Goal: Task Accomplishment & Management: Complete application form

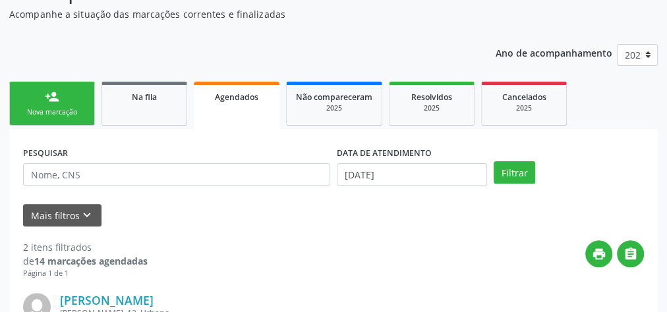
scroll to position [134, 0]
click at [243, 101] on div "Agendados" at bounding box center [236, 97] width 67 height 14
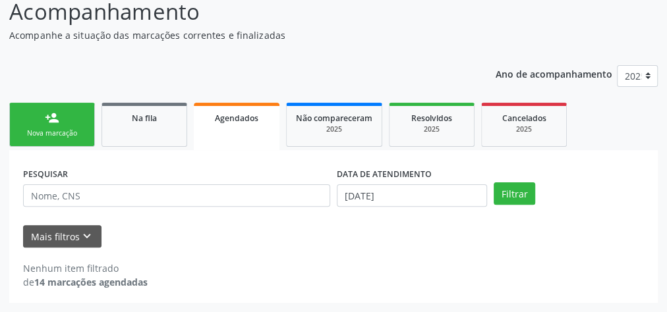
scroll to position [111, 0]
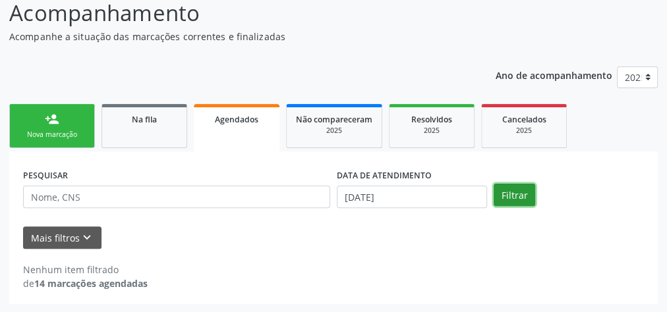
click at [503, 196] on button "Filtrar" at bounding box center [513, 195] width 41 height 22
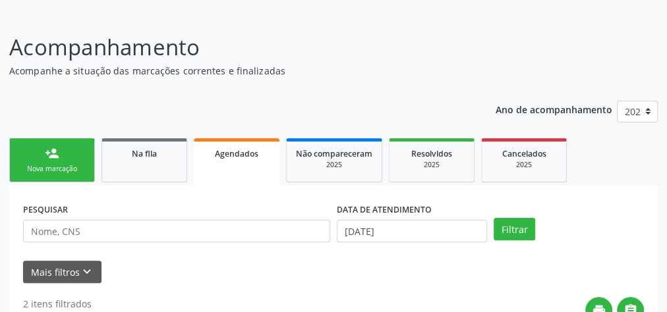
scroll to position [0, 0]
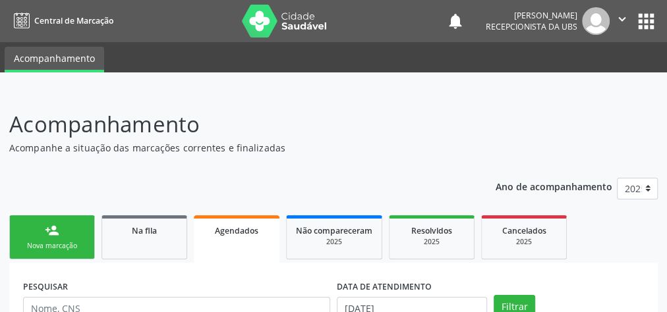
click at [30, 240] on link "person_add Nova marcação" at bounding box center [52, 237] width 86 height 44
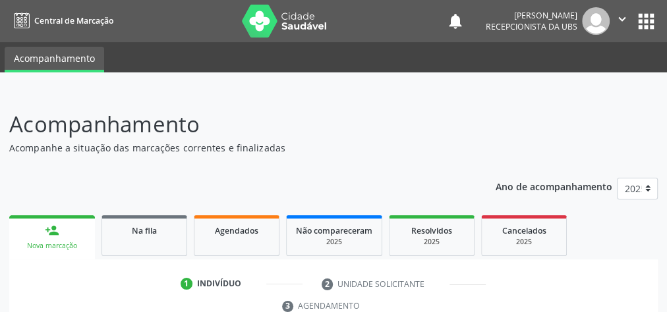
drag, startPoint x: 29, startPoint y: 238, endPoint x: 38, endPoint y: 252, distance: 17.2
click at [38, 252] on link "person_add Nova marcação" at bounding box center [52, 237] width 86 height 44
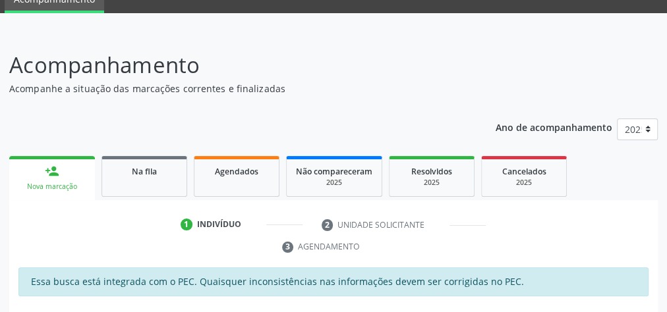
scroll to position [105, 0]
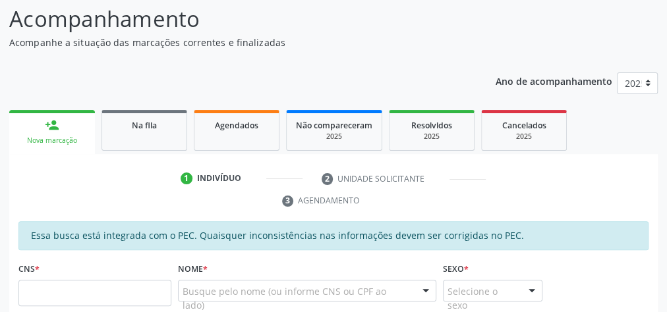
click at [83, 17] on p "Acompanhamento" at bounding box center [236, 19] width 454 height 33
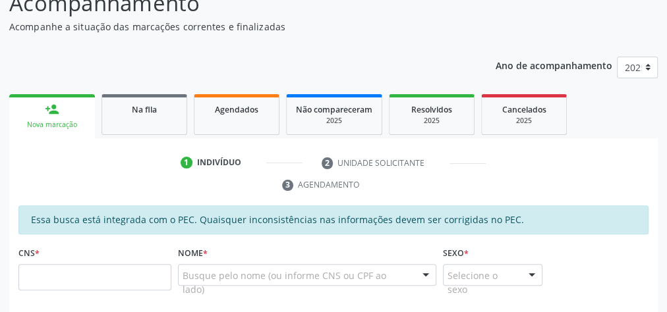
scroll to position [122, 0]
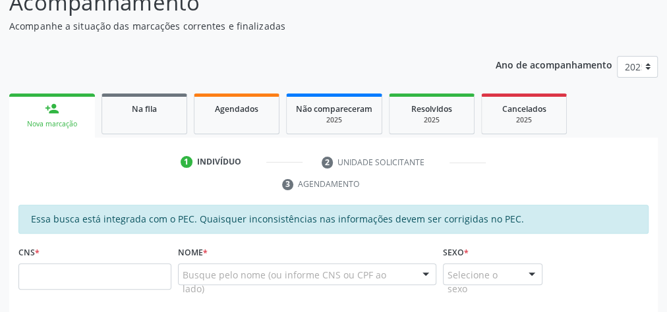
click at [93, 29] on p "Acompanhe a situação das marcações correntes e finalizadas" at bounding box center [236, 26] width 454 height 14
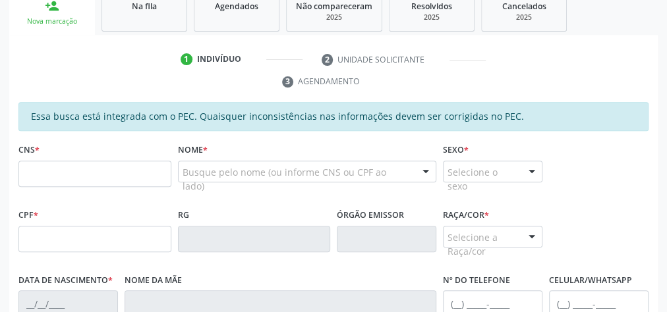
scroll to position [227, 0]
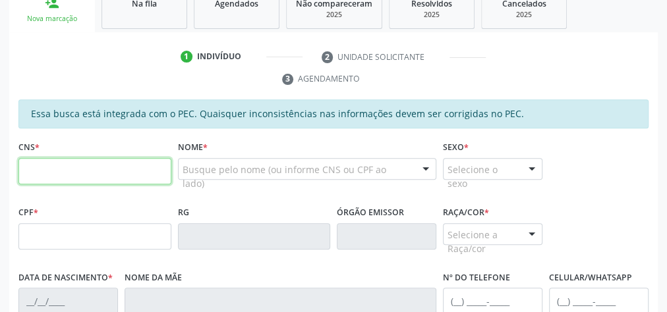
click at [85, 173] on input "text" at bounding box center [94, 171] width 153 height 26
type input "7"
type input "705 8064 1818 3434"
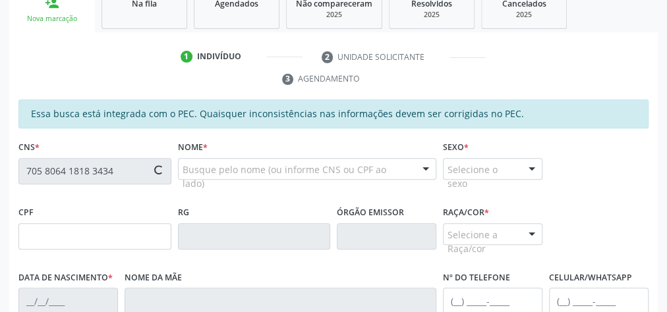
type input "653.292.104-10"
type input "[DATE]"
type input "[PERSON_NAME]"
type input "[PHONE_NUMBER]"
type input "24"
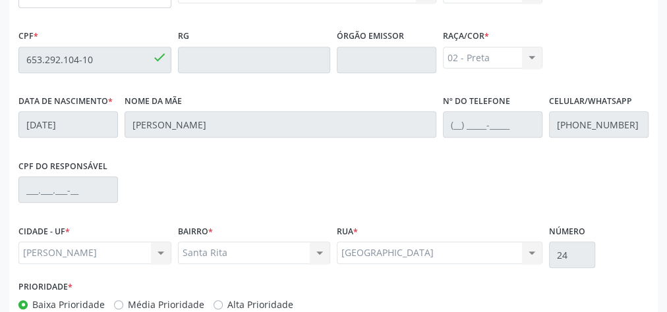
scroll to position [478, 0]
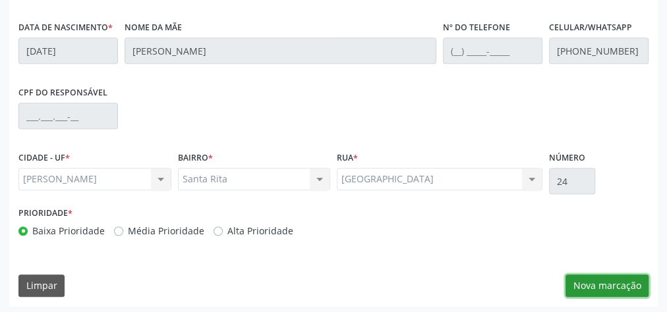
click at [617, 281] on button "Nova marcação" at bounding box center [606, 286] width 83 height 22
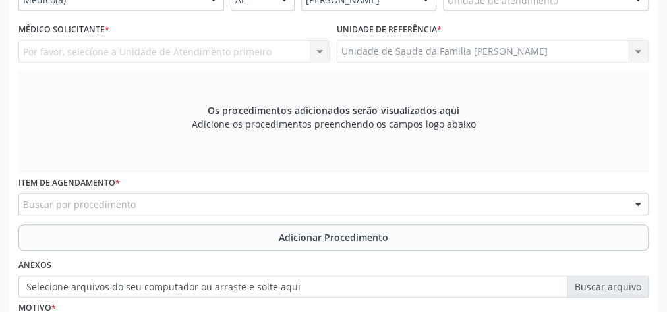
scroll to position [319, 0]
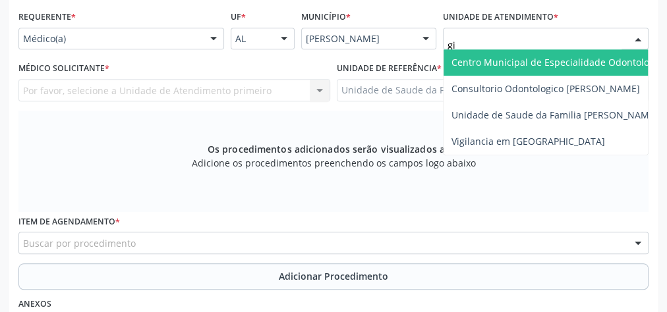
type input "gis"
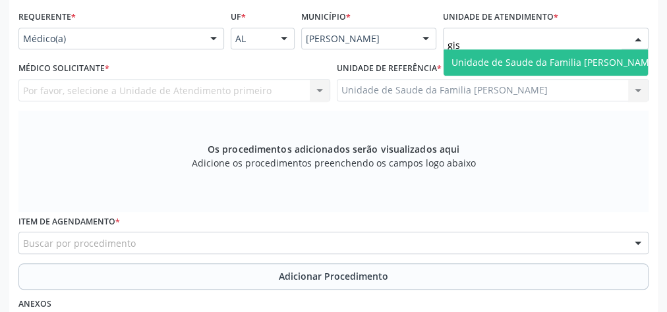
click at [545, 56] on span "Unidade de Saude da Familia [PERSON_NAME]" at bounding box center [554, 62] width 206 height 13
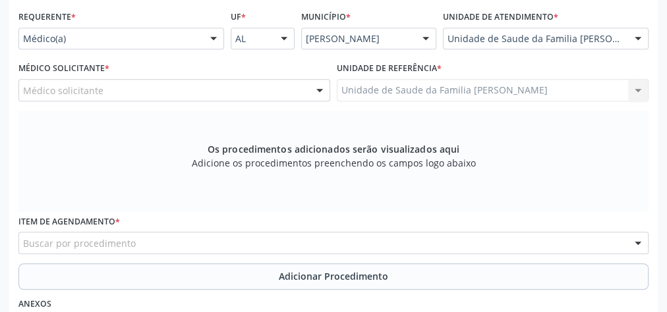
click at [323, 88] on div at bounding box center [320, 91] width 20 height 22
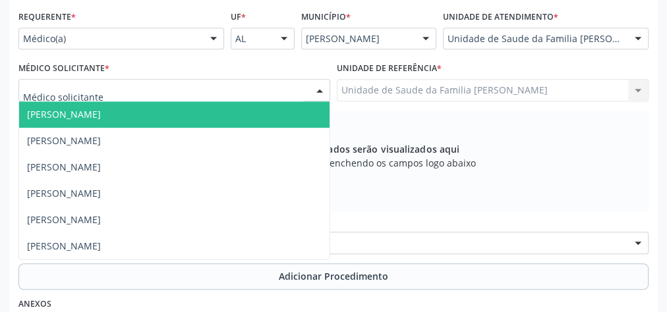
click at [128, 105] on span "[PERSON_NAME]" at bounding box center [174, 114] width 310 height 26
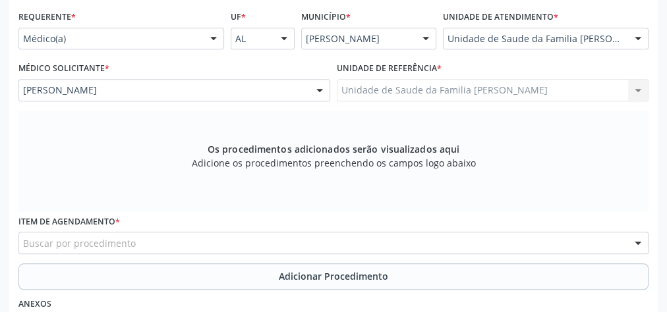
scroll to position [498, 0]
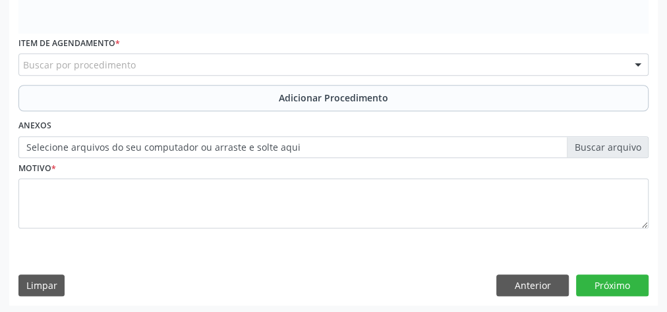
click at [192, 65] on div "Buscar por procedimento" at bounding box center [333, 64] width 630 height 22
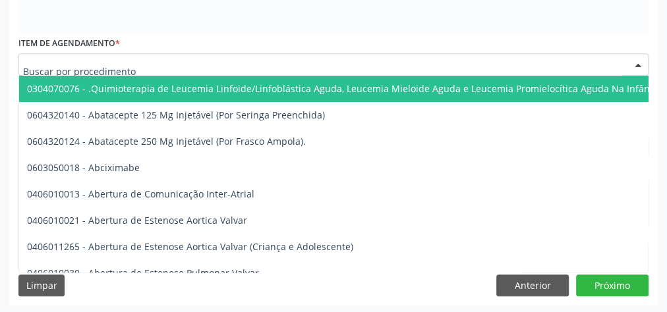
click at [192, 65] on input "text" at bounding box center [322, 71] width 598 height 26
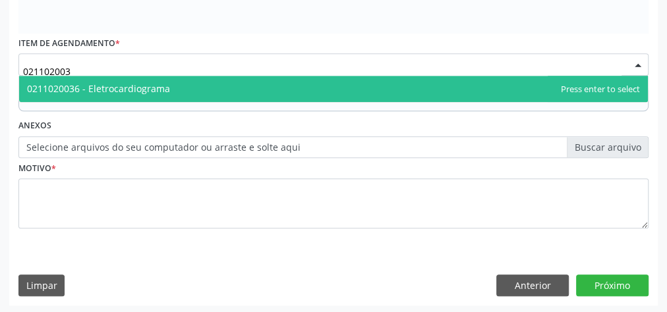
type input "0211020036"
click at [150, 82] on span "0211020036 - Eletrocardiograma" at bounding box center [98, 88] width 143 height 13
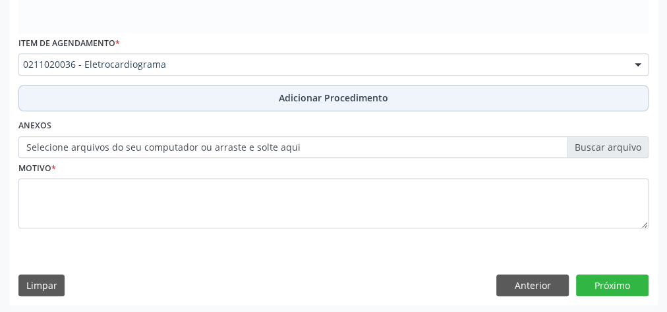
click at [318, 94] on span "Adicionar Procedimento" at bounding box center [333, 98] width 109 height 14
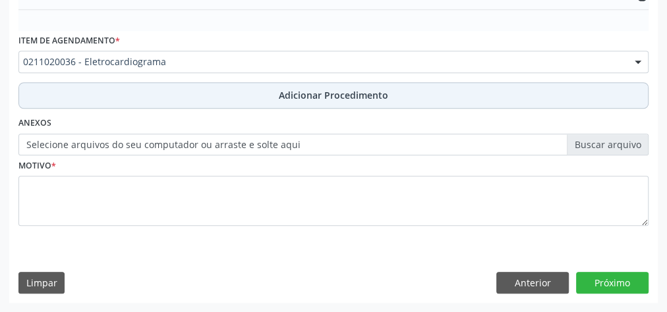
scroll to position [448, 0]
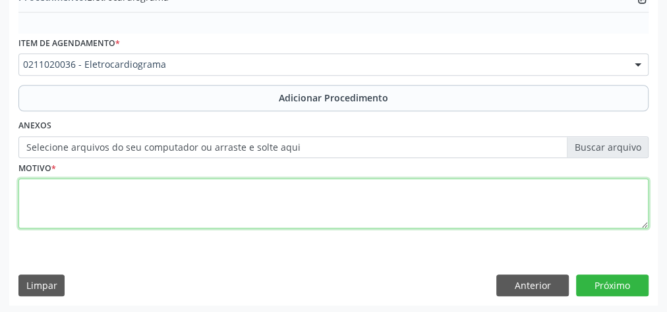
click at [211, 204] on textarea at bounding box center [333, 204] width 630 height 50
type textarea "rotina para has"
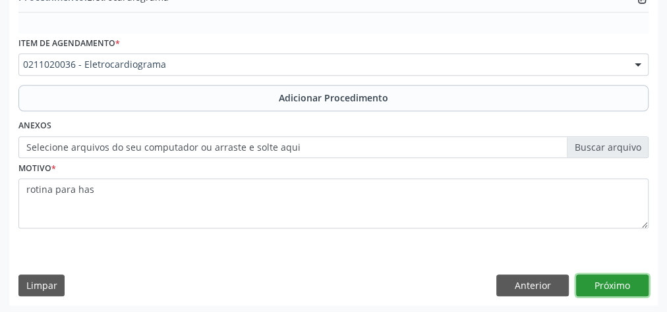
click at [636, 284] on button "Próximo" at bounding box center [612, 286] width 72 height 22
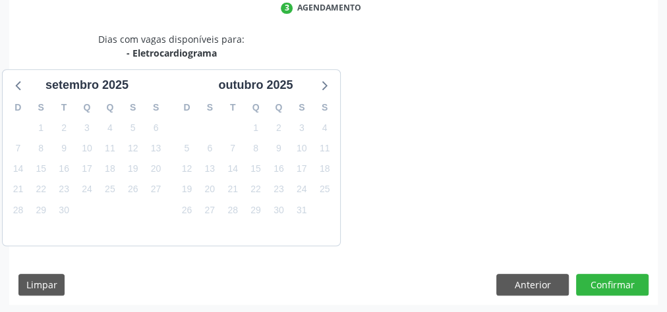
scroll to position [349, 0]
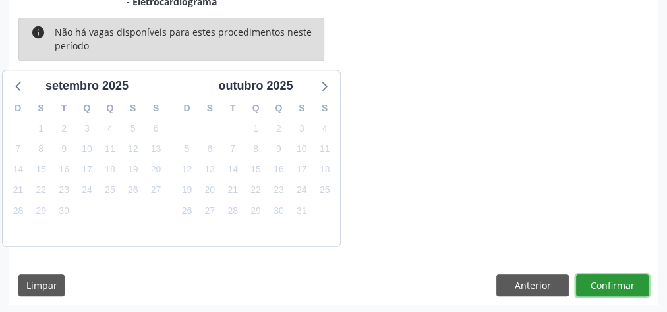
click at [636, 284] on button "Confirmar" at bounding box center [612, 286] width 72 height 22
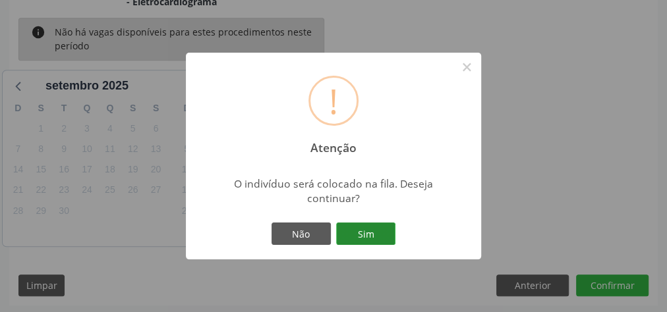
click at [364, 229] on button "Sim" at bounding box center [365, 234] width 59 height 22
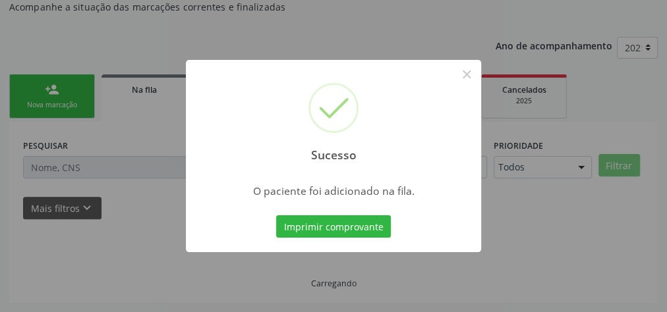
scroll to position [140, 0]
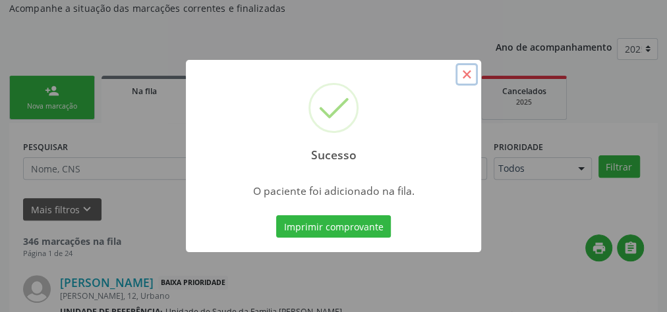
click at [468, 74] on button "×" at bounding box center [466, 74] width 22 height 22
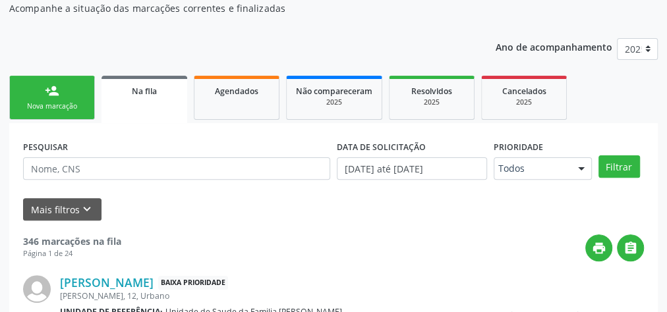
click at [55, 92] on div "person_add" at bounding box center [52, 91] width 14 height 14
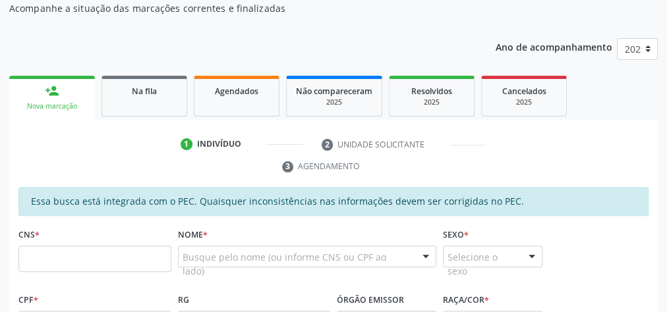
click at [55, 92] on div "person_add" at bounding box center [52, 91] width 14 height 14
click at [55, 93] on div "person_add" at bounding box center [52, 91] width 14 height 14
drag, startPoint x: 58, startPoint y: 97, endPoint x: 63, endPoint y: 103, distance: 7.9
click at [63, 103] on div "Nova marcação" at bounding box center [51, 106] width 67 height 10
click at [61, 107] on div "Nova marcação" at bounding box center [51, 106] width 67 height 10
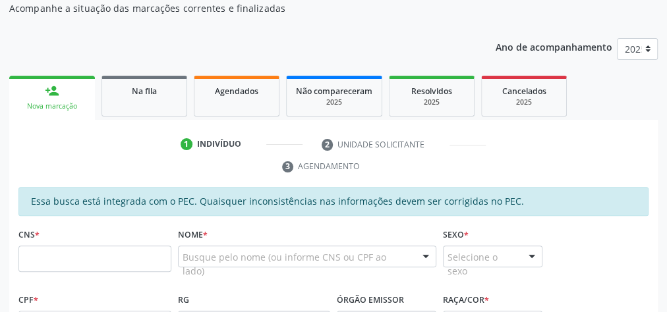
click at [61, 107] on div "Nova marcação" at bounding box center [51, 106] width 67 height 10
click at [6, 122] on div "Acompanhamento Acompanhe a situação das marcações correntes e finalizadas Relat…" at bounding box center [333, 302] width 667 height 702
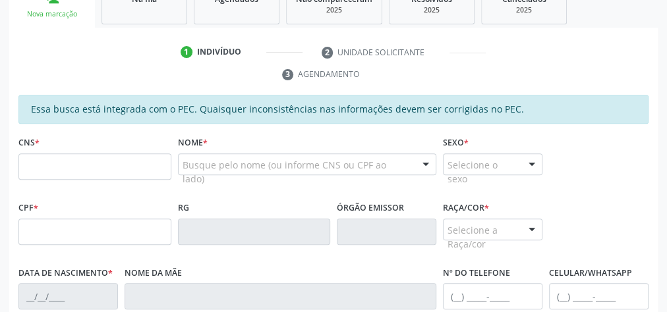
scroll to position [298, 0]
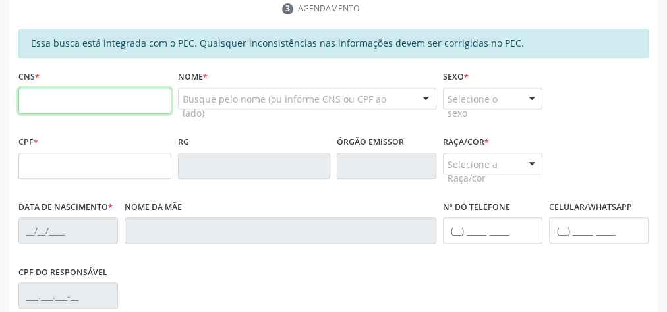
click at [71, 88] on input "text" at bounding box center [94, 101] width 153 height 26
drag, startPoint x: 38, startPoint y: 93, endPoint x: 55, endPoint y: 63, distance: 34.6
click at [38, 93] on input "text" at bounding box center [94, 101] width 153 height 26
type input "0"
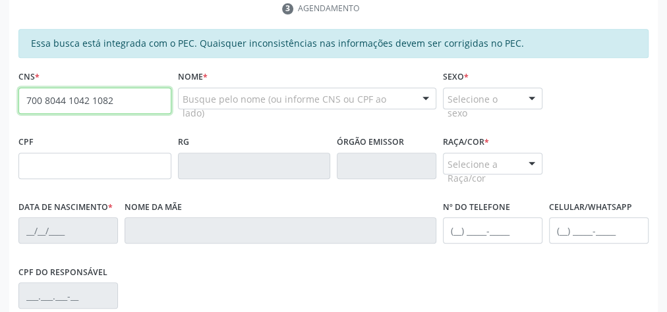
type input "700 8044 1042 1082"
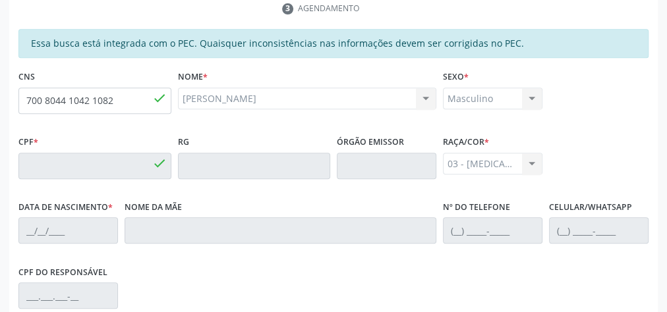
type input "010.517.784-92"
type input "[DATE]"
type input "[PERSON_NAME]"
type input "[PHONE_NUMBER]"
type input "13"
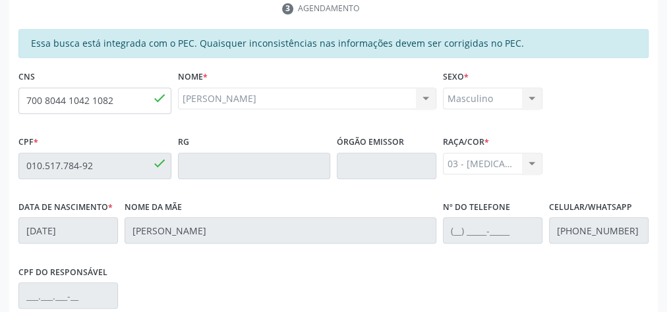
scroll to position [478, 0]
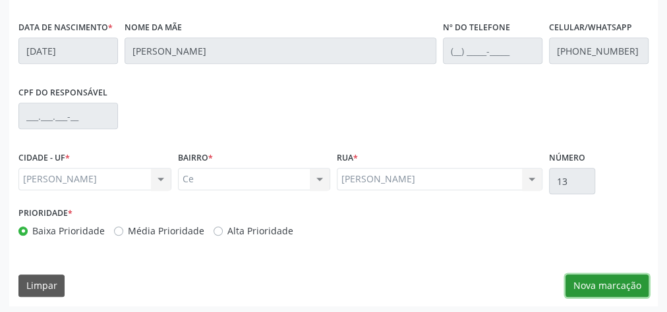
click at [603, 281] on button "Nova marcação" at bounding box center [606, 286] width 83 height 22
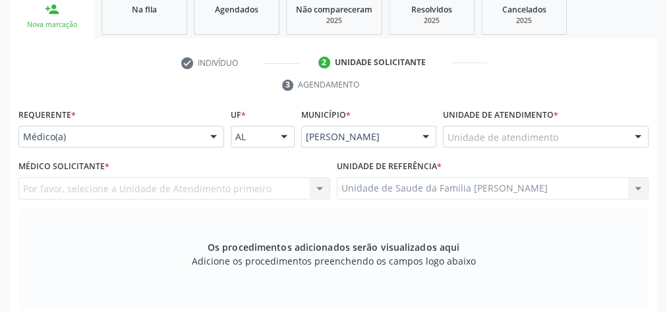
scroll to position [214, 0]
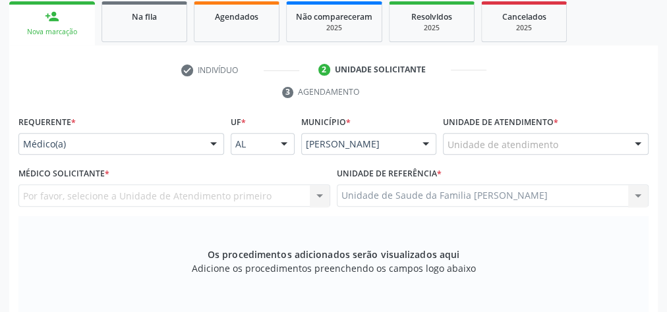
click at [572, 140] on div "Unidade de atendimento" at bounding box center [546, 144] width 206 height 22
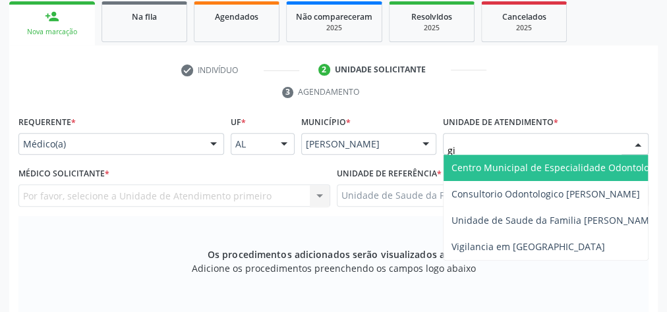
type input "gis"
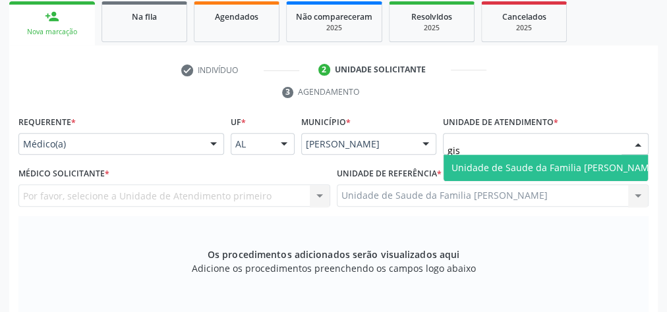
click at [576, 157] on span "Unidade de Saude da Familia [PERSON_NAME]" at bounding box center [554, 168] width 222 height 26
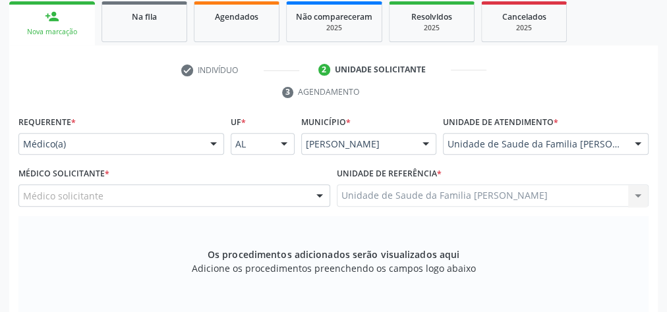
click at [322, 194] on div at bounding box center [320, 196] width 20 height 22
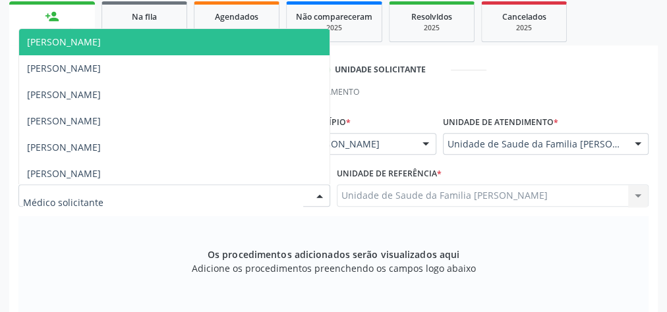
click at [42, 38] on span "[PERSON_NAME]" at bounding box center [64, 42] width 74 height 13
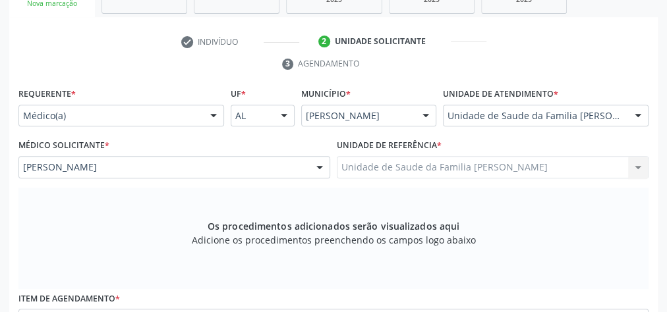
scroll to position [372, 0]
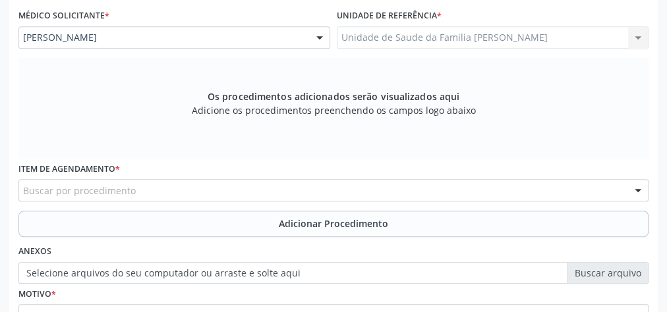
click at [144, 188] on div "Buscar por procedimento" at bounding box center [333, 190] width 630 height 22
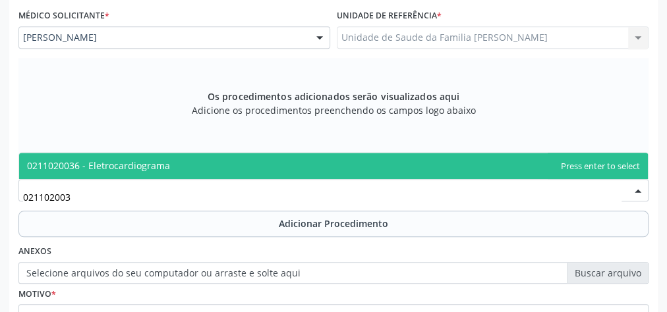
type input "0211020036"
click at [146, 163] on span "0211020036 - Eletrocardiograma" at bounding box center [98, 165] width 143 height 13
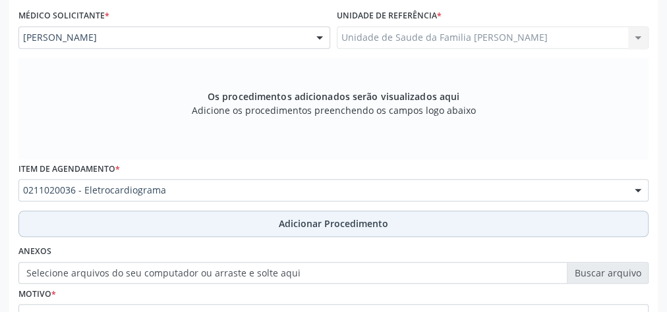
click at [364, 224] on span "Adicionar Procedimento" at bounding box center [333, 224] width 109 height 14
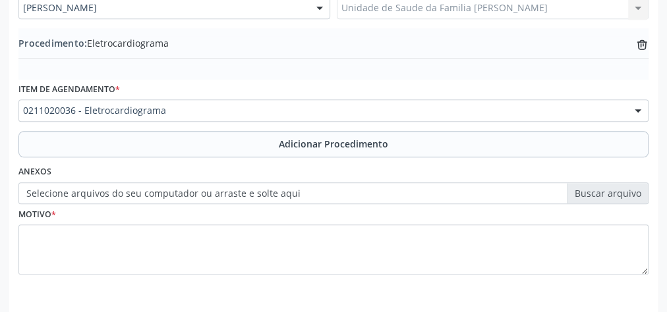
scroll to position [425, 0]
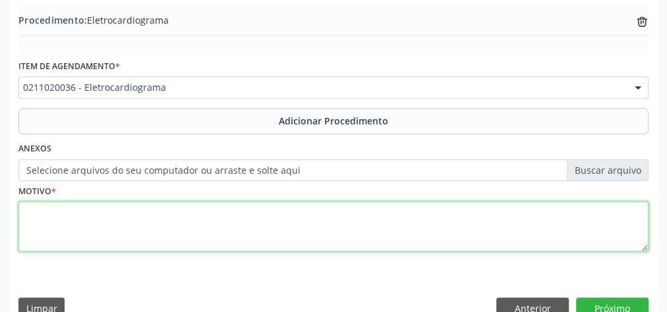
click at [207, 215] on textarea at bounding box center [333, 227] width 630 height 50
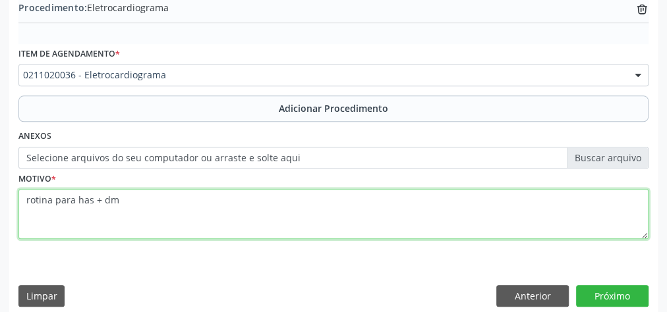
scroll to position [448, 0]
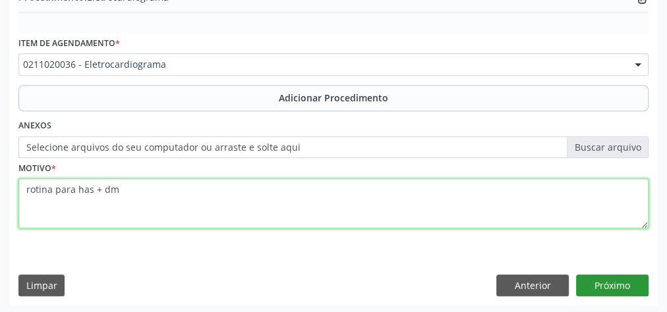
type textarea "rotina para has + dm"
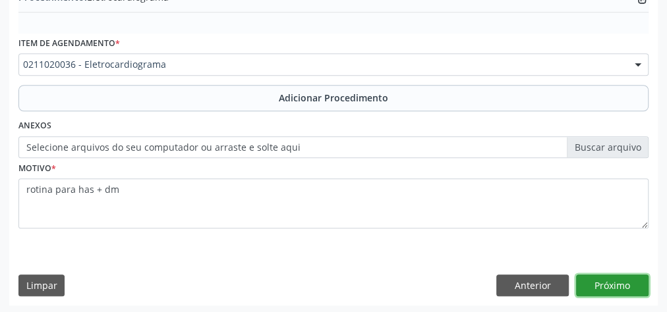
click at [618, 280] on button "Próximo" at bounding box center [612, 286] width 72 height 22
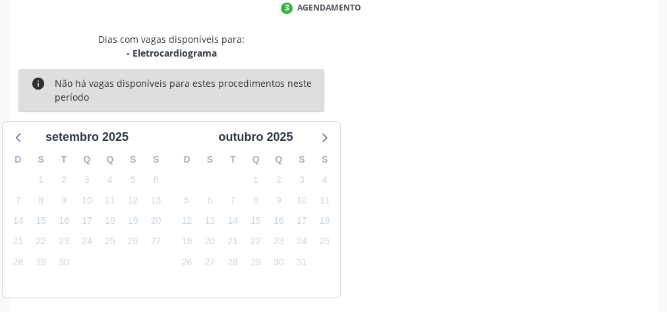
scroll to position [349, 0]
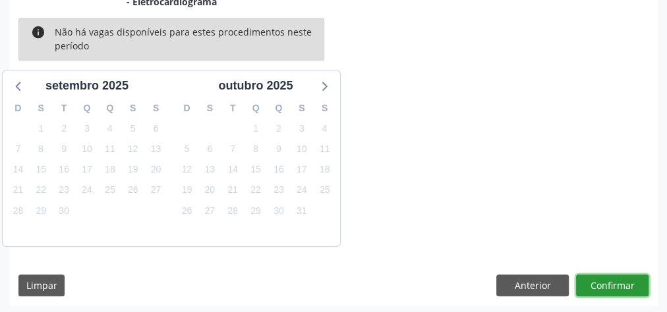
click at [618, 280] on button "Confirmar" at bounding box center [612, 286] width 72 height 22
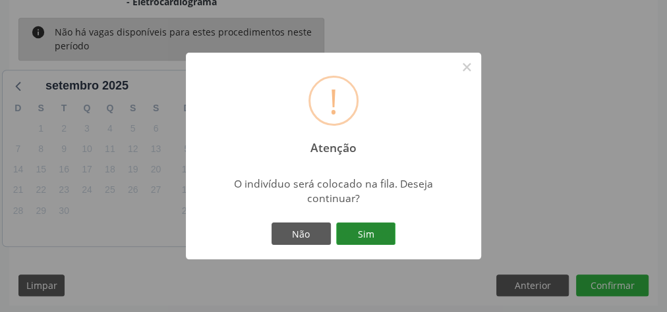
click at [376, 237] on button "Sim" at bounding box center [365, 234] width 59 height 22
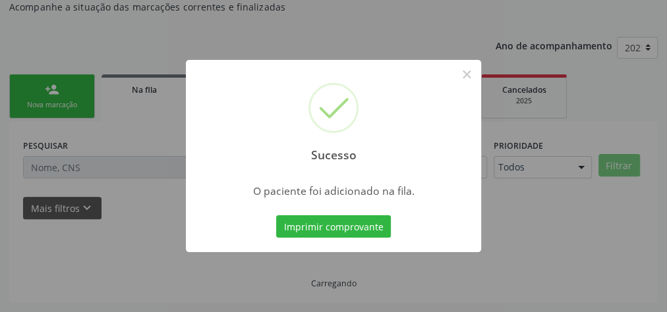
scroll to position [140, 0]
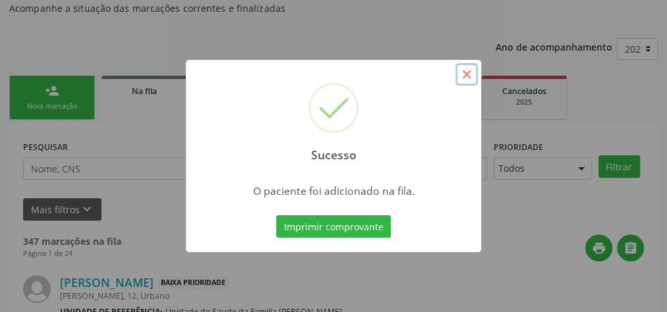
click at [466, 77] on button "×" at bounding box center [466, 74] width 22 height 22
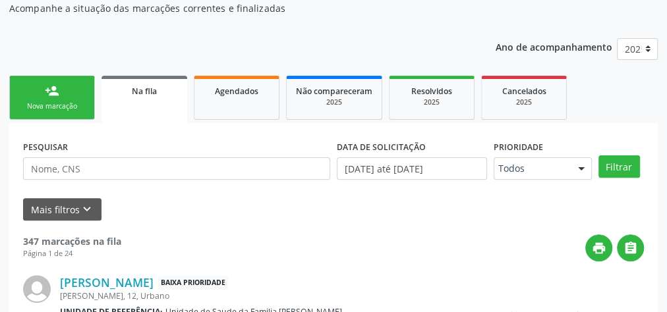
click at [470, 73] on div "Sucesso × O paciente foi adicionado na fila. Imprimir comprovante Cancel" at bounding box center [333, 156] width 667 height 312
click at [90, 80] on link "person_add Nova marcação" at bounding box center [52, 98] width 86 height 44
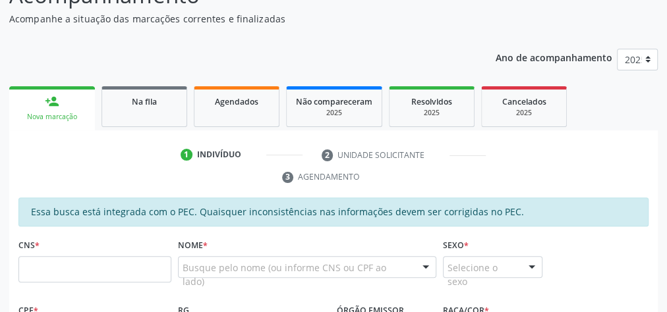
scroll to position [127, 0]
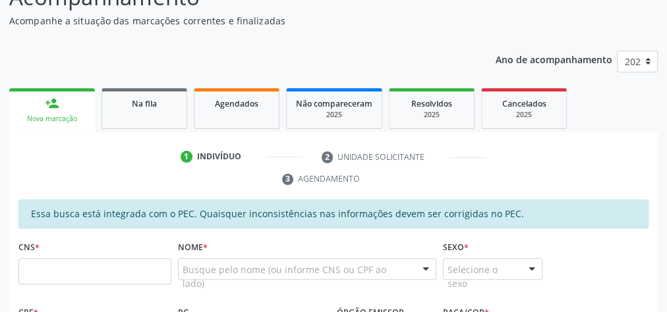
drag, startPoint x: 103, startPoint y: 18, endPoint x: 617, endPoint y: 115, distance: 522.1
click at [617, 115] on ul "person_add Nova marcação Na fila Agendados Não compareceram 2025 Resolvidos 202…" at bounding box center [333, 108] width 648 height 47
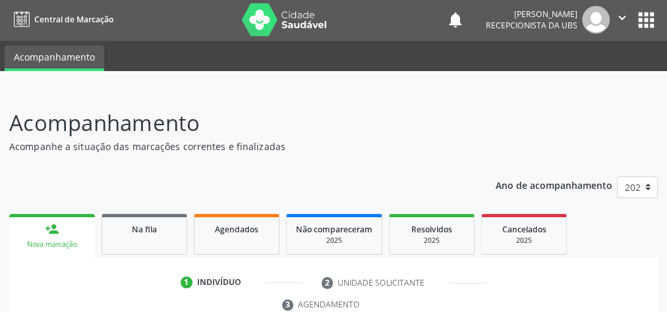
scroll to position [0, 0]
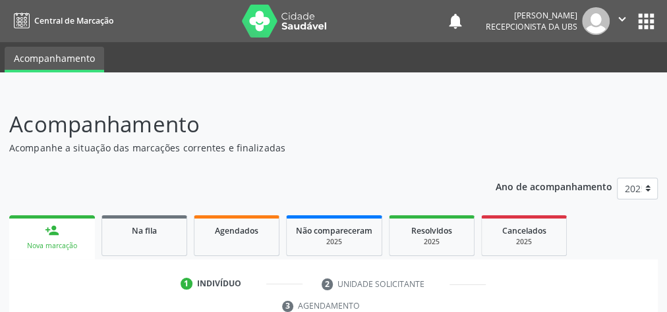
click at [609, 215] on ul "person_add Nova marcação Na fila Agendados Não compareceram 2025 Resolvidos 202…" at bounding box center [333, 235] width 648 height 47
click at [609, 213] on ul "person_add Nova marcação Na fila Agendados Não compareceram 2025 Resolvidos 202…" at bounding box center [333, 235] width 648 height 47
click at [167, 234] on div "Na fila" at bounding box center [144, 230] width 66 height 14
click at [139, 230] on span "Na fila" at bounding box center [144, 230] width 25 height 11
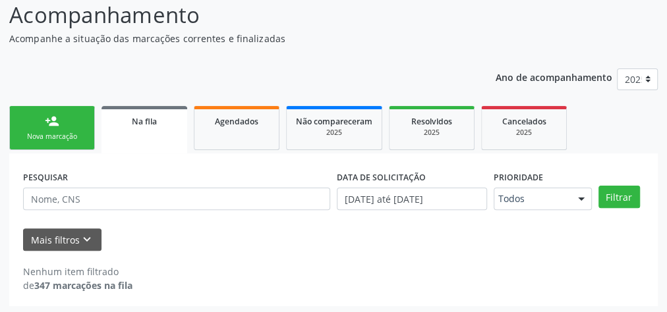
scroll to position [111, 0]
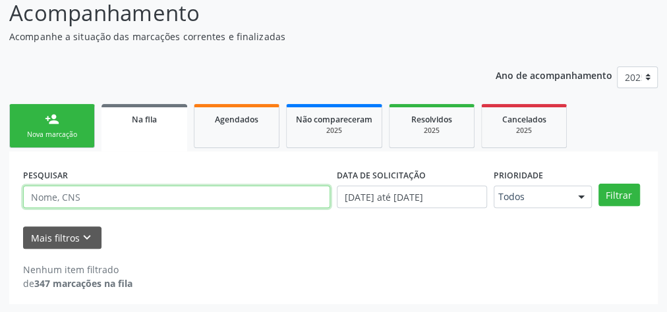
click at [148, 199] on input "text" at bounding box center [176, 197] width 307 height 22
type input "[PERSON_NAME]"
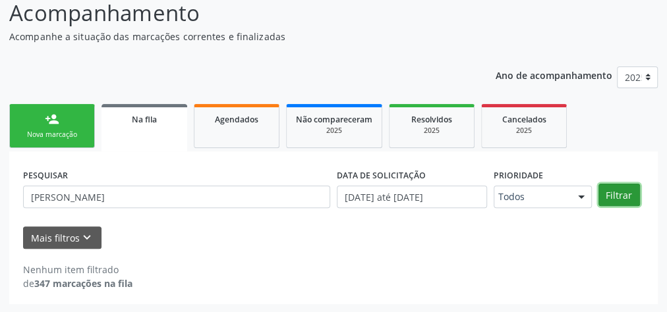
click at [626, 199] on button "Filtrar" at bounding box center [618, 195] width 41 height 22
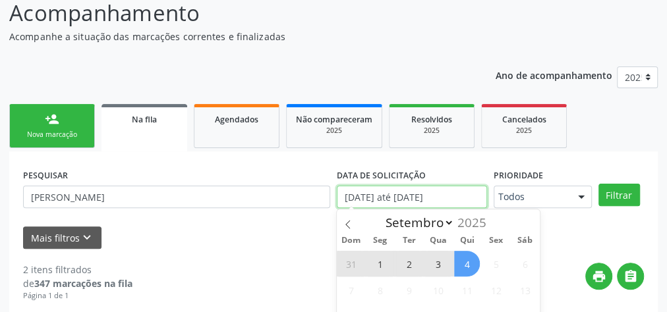
click at [350, 201] on input "[DATE] até [DATE]" at bounding box center [412, 197] width 150 height 22
click at [349, 224] on icon at bounding box center [347, 224] width 9 height 9
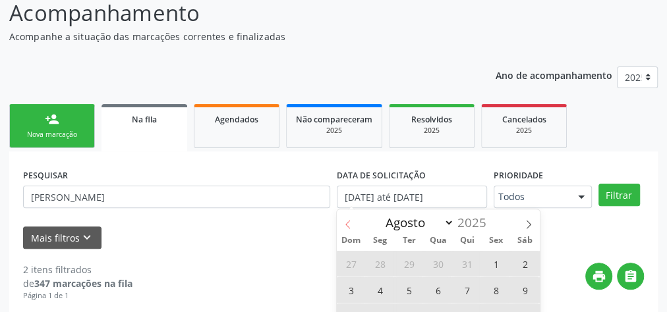
click at [349, 224] on icon at bounding box center [347, 224] width 9 height 9
select select "6"
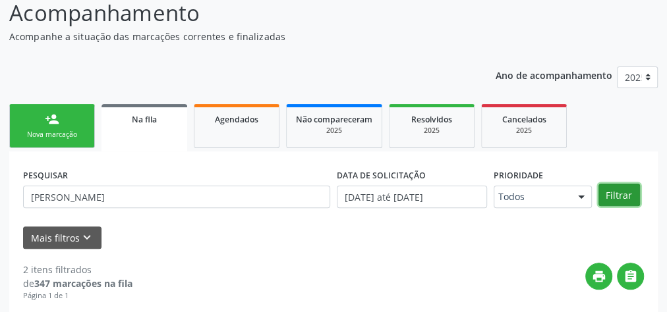
click at [629, 198] on button "Filtrar" at bounding box center [618, 195] width 41 height 22
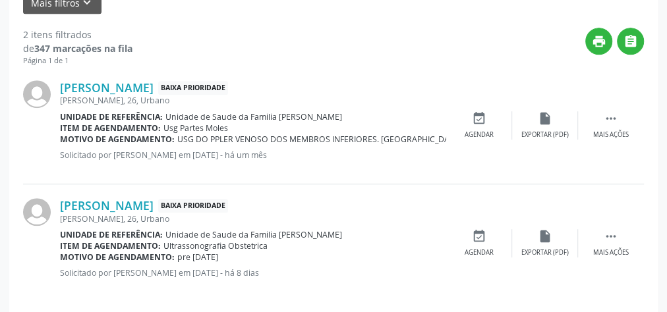
scroll to position [357, 0]
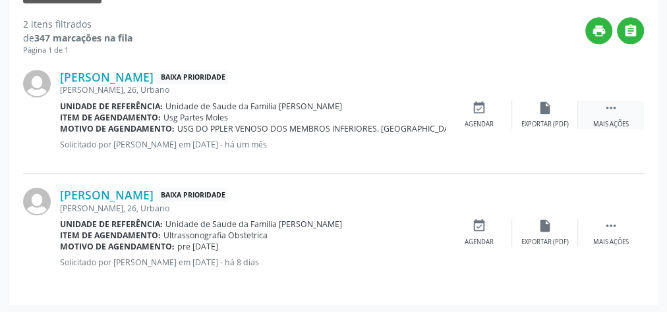
click at [616, 111] on icon "" at bounding box center [610, 108] width 14 height 14
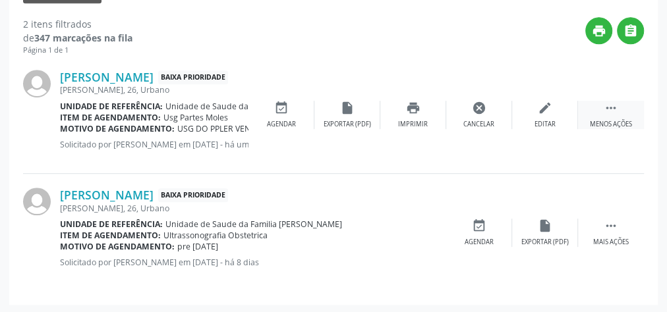
click at [616, 111] on icon "" at bounding box center [610, 108] width 14 height 14
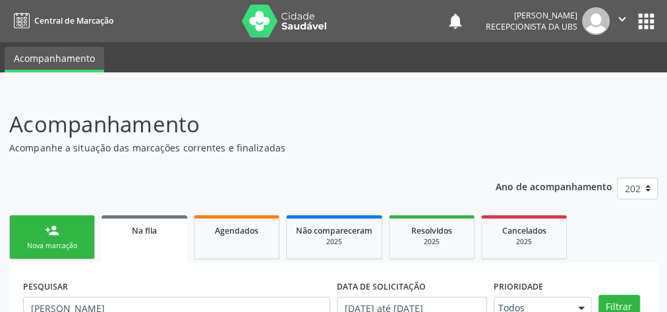
scroll to position [105, 0]
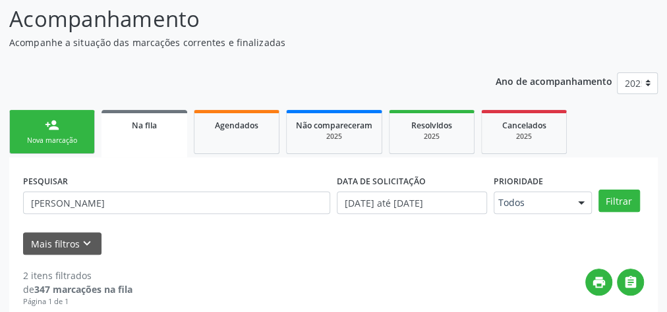
click at [77, 148] on link "person_add Nova marcação" at bounding box center [52, 132] width 86 height 44
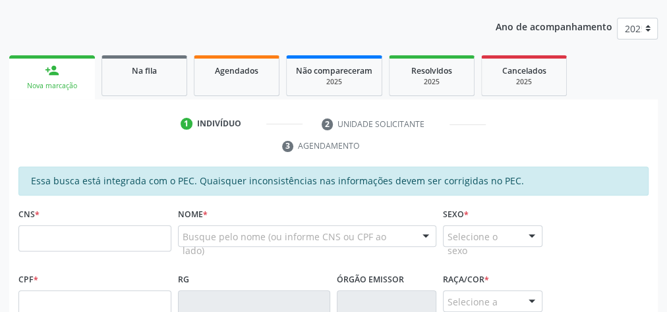
scroll to position [316, 0]
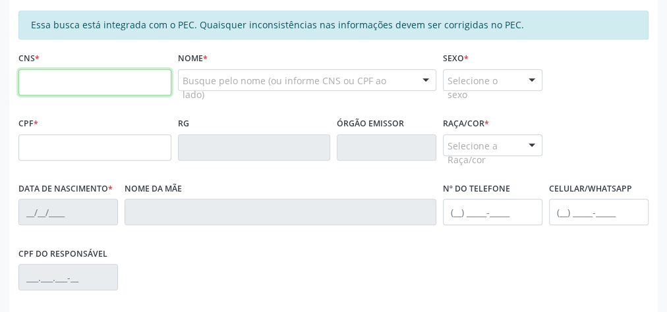
click at [82, 85] on input "text" at bounding box center [94, 82] width 153 height 26
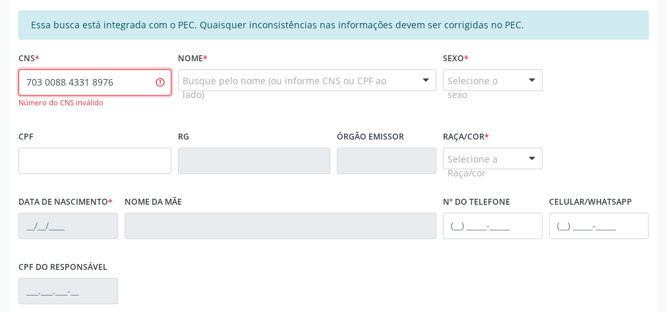
type input "703 0088 4331 8976"
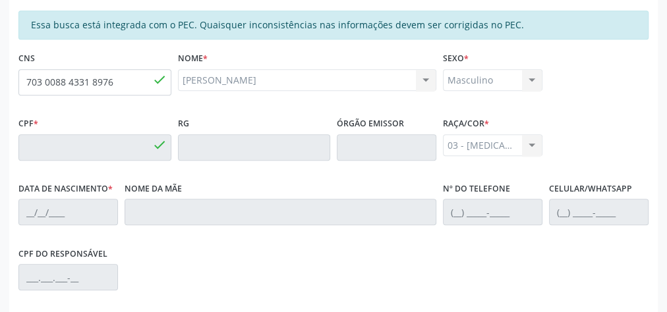
type input "171.643.124-78"
type input "[DATE]"
type input "[PERSON_NAME]"
type input "[PHONE_NUMBER]"
type input "10"
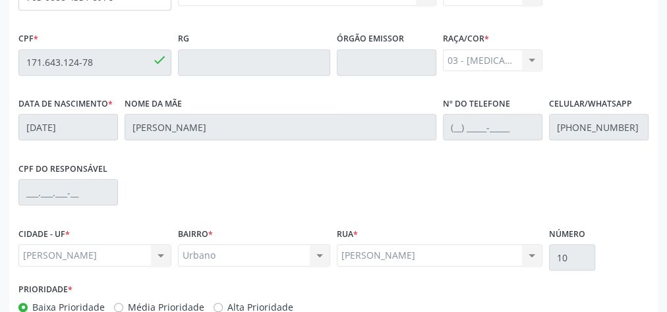
scroll to position [478, 0]
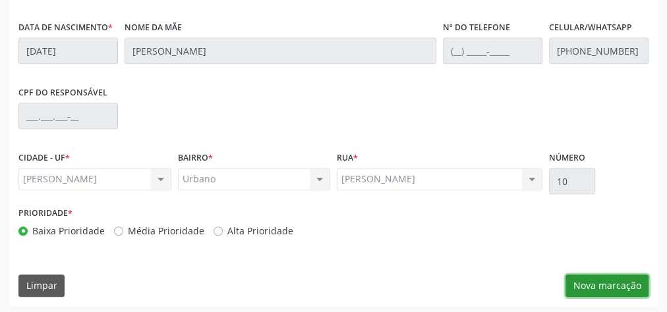
click at [635, 284] on button "Nova marcação" at bounding box center [606, 286] width 83 height 22
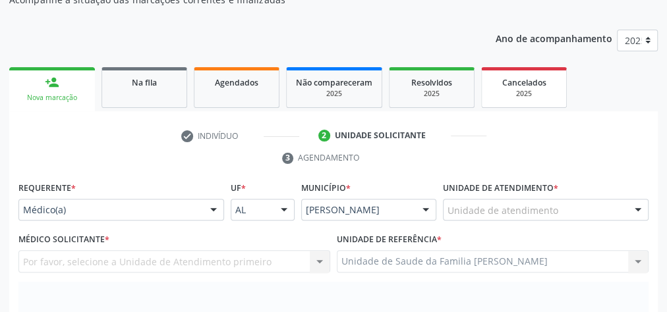
scroll to position [109, 0]
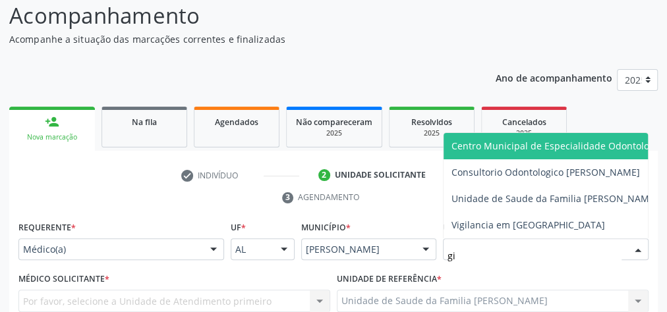
type input "gis"
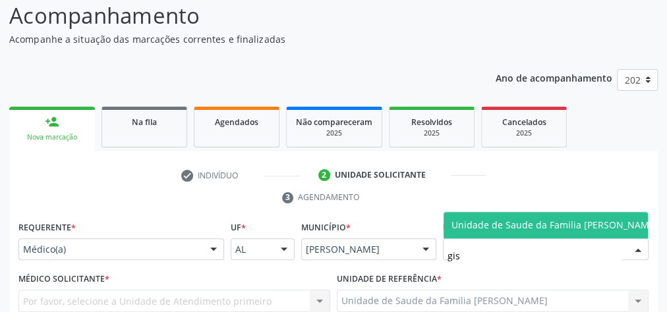
click at [524, 219] on span "Unidade de Saude da Familia [PERSON_NAME]" at bounding box center [554, 225] width 206 height 13
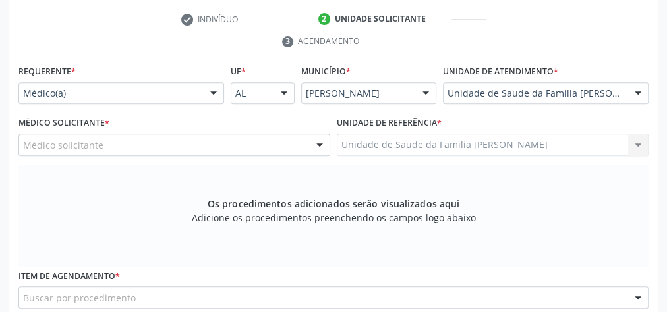
scroll to position [319, 0]
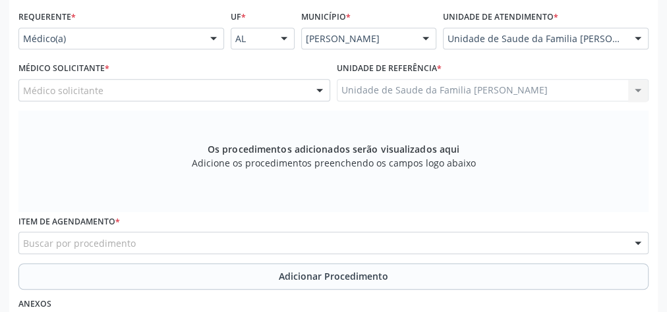
click at [317, 90] on div at bounding box center [320, 91] width 20 height 22
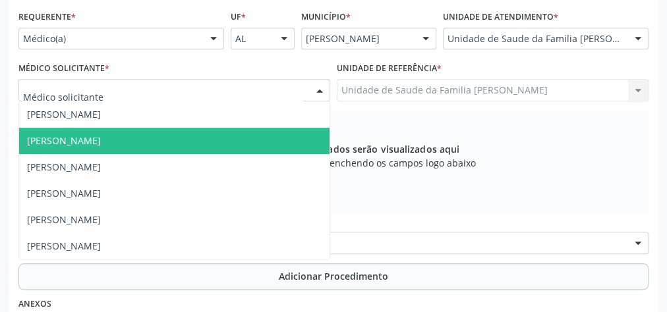
click at [74, 135] on span "[PERSON_NAME]" at bounding box center [64, 140] width 74 height 13
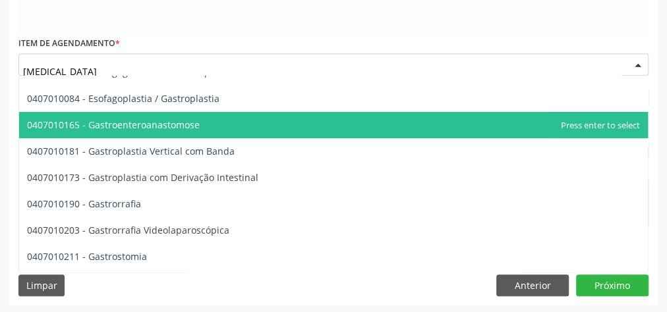
scroll to position [105, 0]
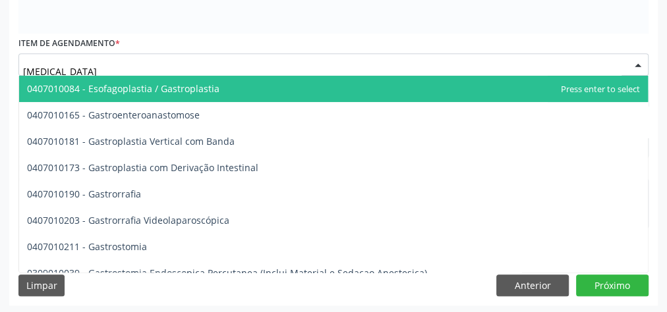
click at [108, 64] on input "[MEDICAL_DATA]" at bounding box center [322, 71] width 598 height 26
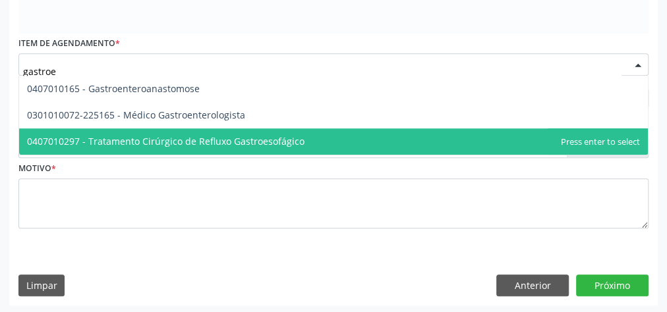
type input "gastroen"
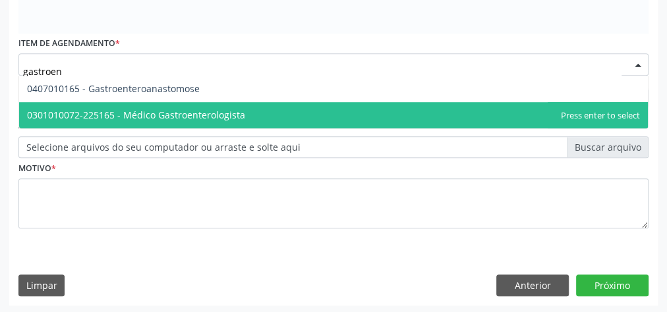
click at [150, 109] on span "0301010072-225165 - Médico Gastroenterologista" at bounding box center [136, 115] width 218 height 13
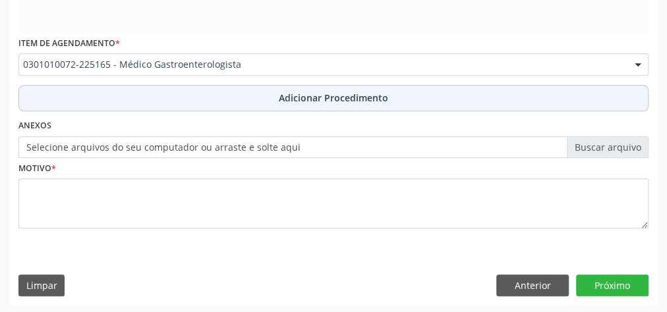
click at [371, 89] on button "Adicionar Procedimento" at bounding box center [333, 98] width 630 height 26
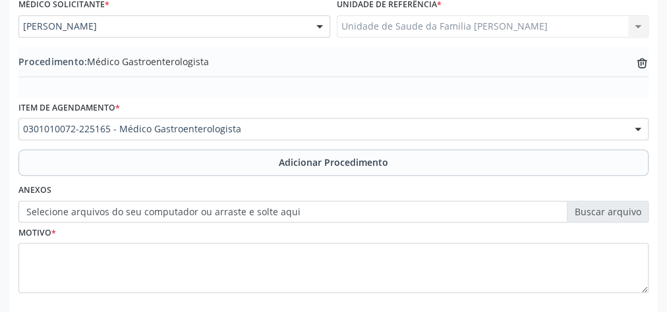
scroll to position [448, 0]
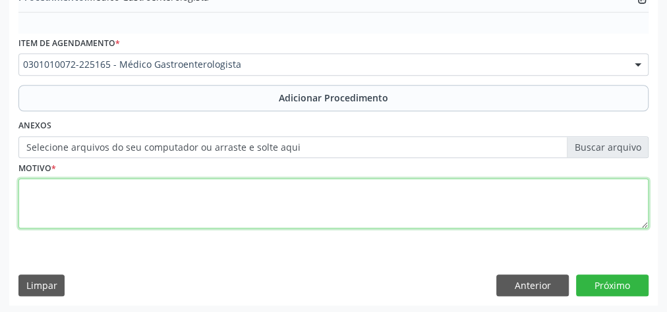
click at [198, 205] on textarea at bounding box center [333, 204] width 630 height 50
click at [198, 205] on textarea "vomitos pos pra" at bounding box center [333, 204] width 630 height 50
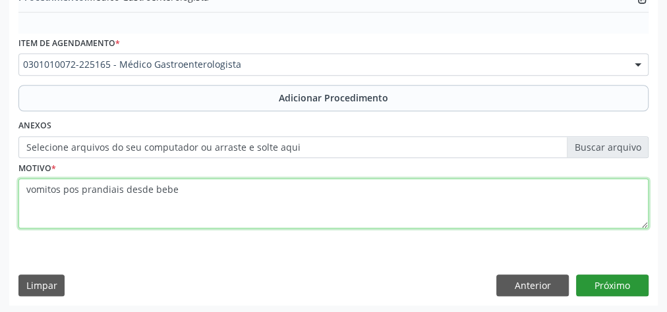
type textarea "vomitos pos prandiais desde bebe"
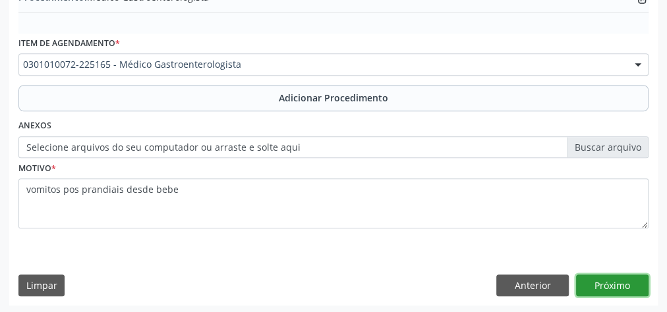
click at [617, 281] on button "Próximo" at bounding box center [612, 286] width 72 height 22
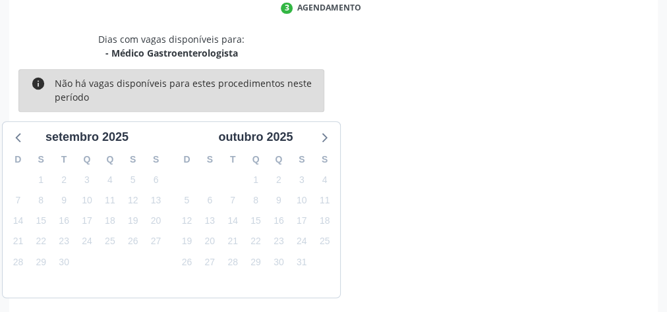
scroll to position [349, 0]
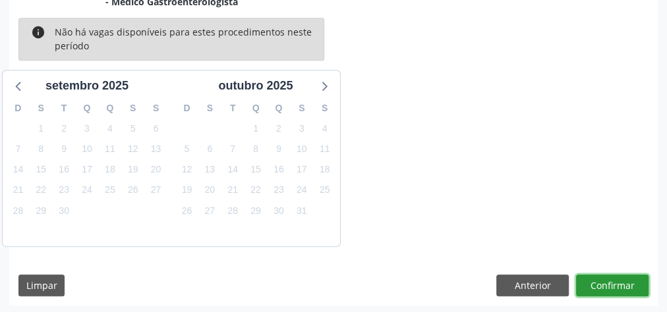
click at [617, 281] on button "Confirmar" at bounding box center [612, 286] width 72 height 22
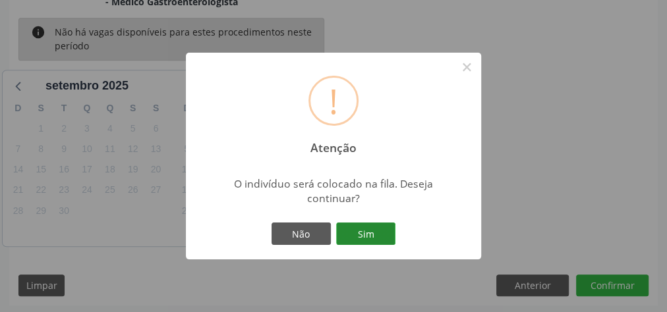
click at [379, 240] on button "Sim" at bounding box center [365, 234] width 59 height 22
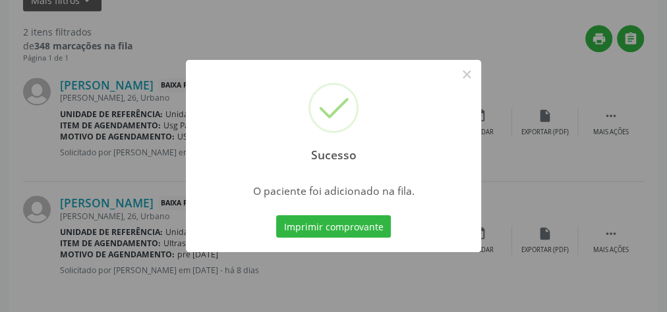
scroll to position [140, 0]
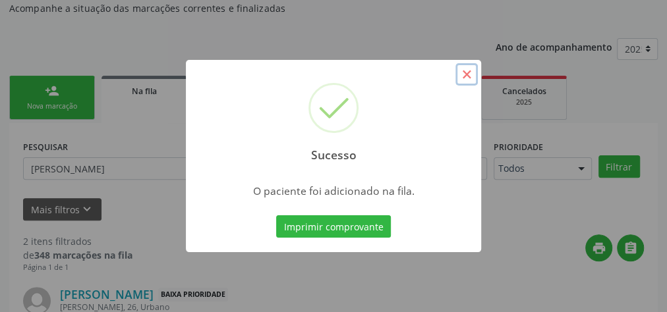
click at [463, 78] on button "×" at bounding box center [466, 74] width 22 height 22
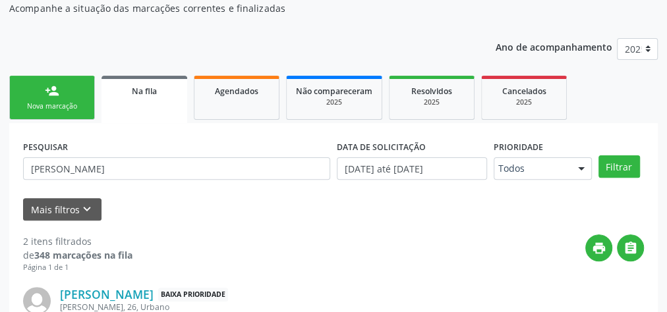
click at [45, 101] on div "Nova marcação" at bounding box center [52, 106] width 66 height 10
